Goal: Information Seeking & Learning: Learn about a topic

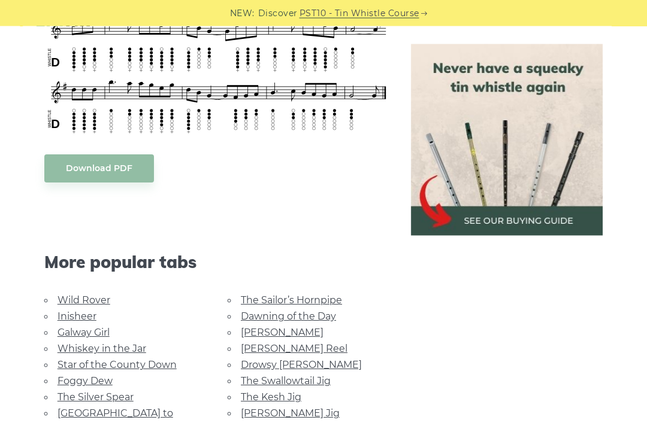
scroll to position [547, 0]
click at [101, 376] on link "Foggy Dew" at bounding box center [85, 381] width 55 height 11
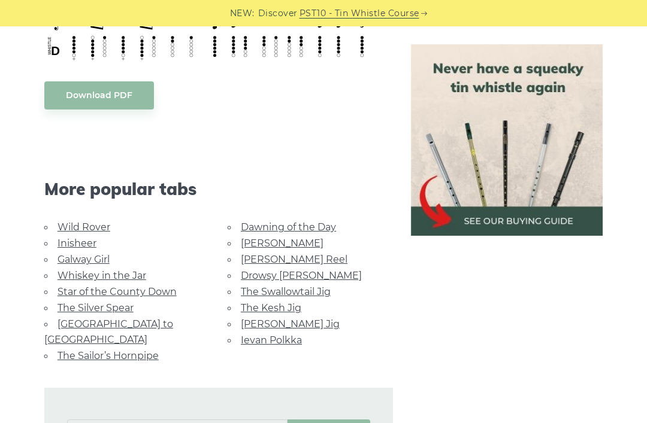
scroll to position [598, 0]
click at [98, 222] on link "Wild Rover" at bounding box center [84, 227] width 53 height 11
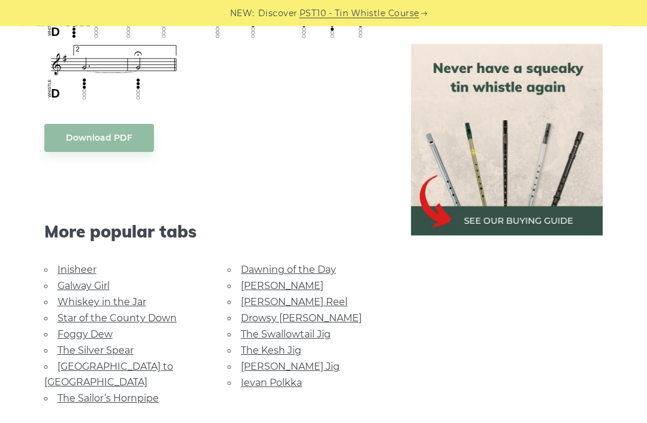
scroll to position [933, 0]
click at [157, 364] on link "[GEOGRAPHIC_DATA] to [GEOGRAPHIC_DATA]" at bounding box center [108, 374] width 129 height 27
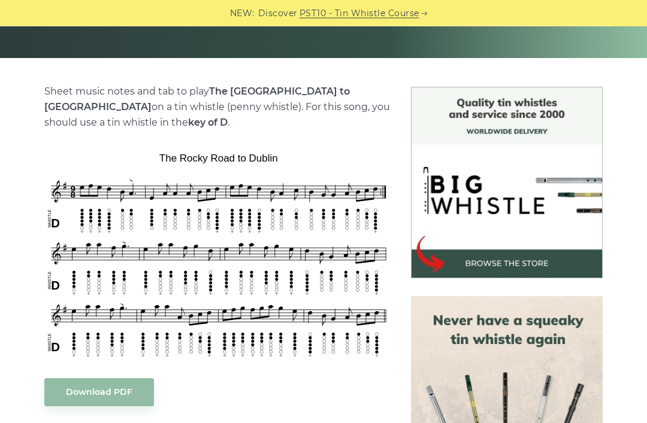
scroll to position [256, 0]
